Goal: Find contact information: Find contact information

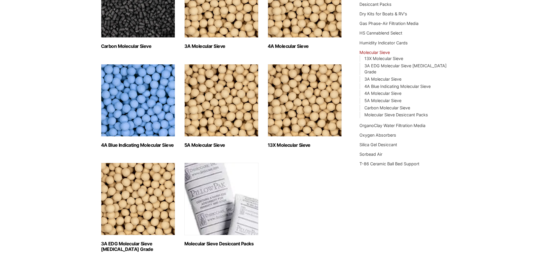
scroll to position [29, 0]
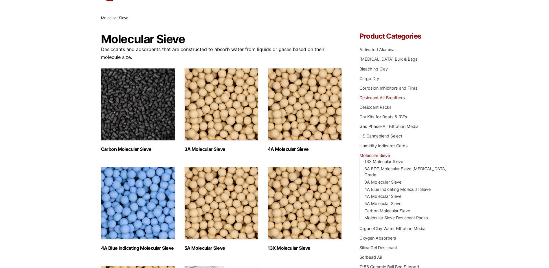
click at [402, 98] on link "Desiccant Air Breathers" at bounding box center [382, 97] width 45 height 5
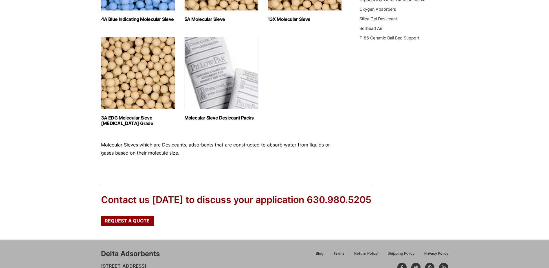
scroll to position [292, 0]
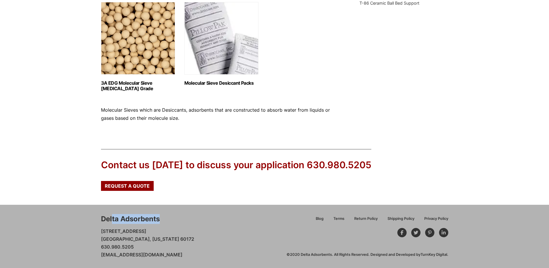
drag, startPoint x: 163, startPoint y: 217, endPoint x: 112, endPoint y: 213, distance: 50.8
click at [112, 213] on div "Delta Adsorbents 28 Congress Circle W. Roselle, Illinois 60172 630.980.5205 cus…" at bounding box center [274, 235] width 549 height 63
drag, startPoint x: 112, startPoint y: 213, endPoint x: 160, endPoint y: 218, distance: 47.8
click at [160, 218] on div "Delta Adsorbents 28 Congress Circle W. Roselle, Illinois 60172 630.980.5205 cus…" at bounding box center [274, 235] width 549 height 63
copy div "Delta Adsorbents"
